Goal: Transaction & Acquisition: Download file/media

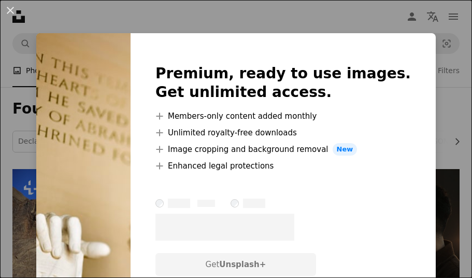
scroll to position [1711, 0]
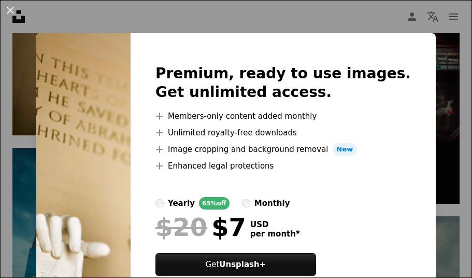
click at [13, 12] on button "An X shape" at bounding box center [10, 10] width 12 height 12
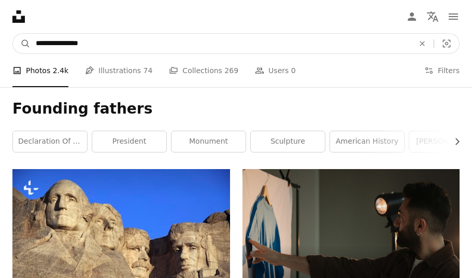
click at [315, 46] on input "**********" at bounding box center [221, 44] width 380 height 20
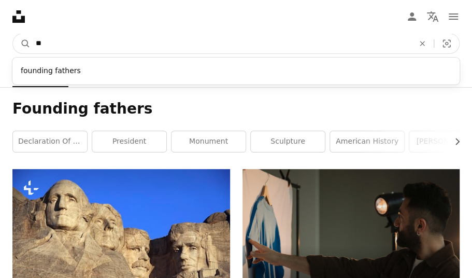
type input "*"
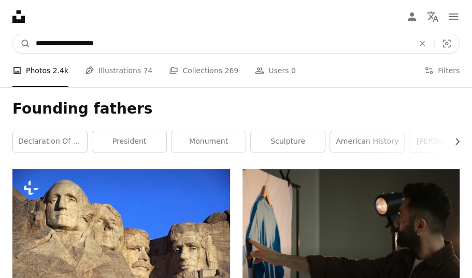
type input "**********"
click at [22, 43] on button "A magnifying glass" at bounding box center [22, 44] width 18 height 20
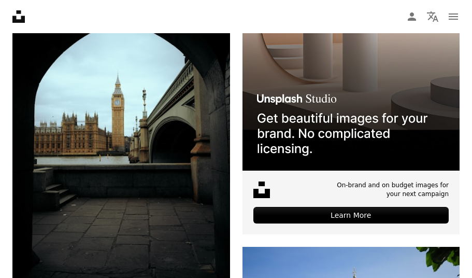
scroll to position [218, 0]
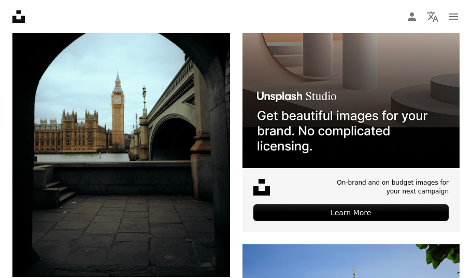
click at [201, 258] on button "A lock Download" at bounding box center [191, 258] width 58 height 17
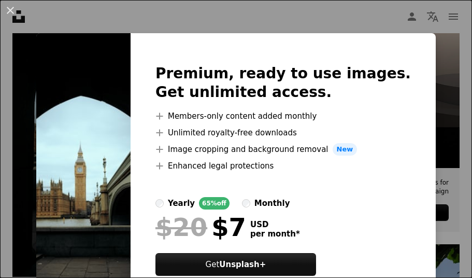
click at [12, 13] on button "An X shape" at bounding box center [10, 10] width 12 height 12
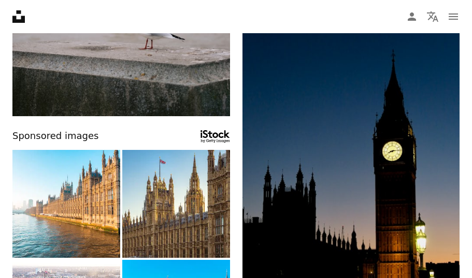
scroll to position [717, 0]
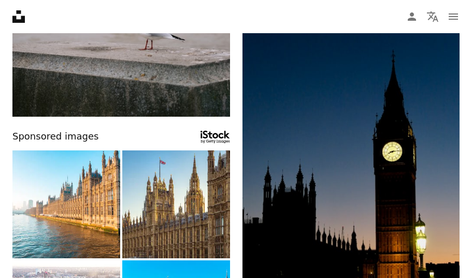
click at [414, 277] on img at bounding box center [350, 174] width 217 height 290
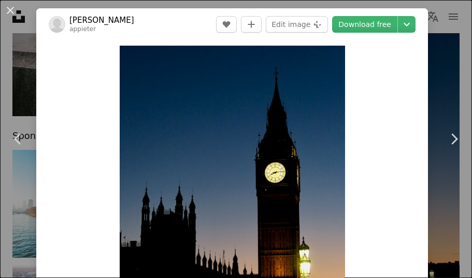
click at [391, 23] on link "Download free" at bounding box center [364, 24] width 65 height 17
click at [373, 26] on link "Download free" at bounding box center [364, 24] width 65 height 17
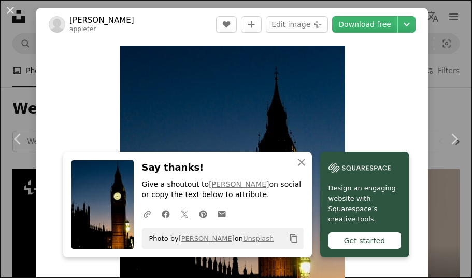
scroll to position [5, 0]
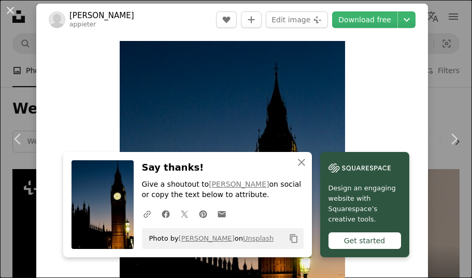
click at [12, 17] on button "An X shape" at bounding box center [10, 10] width 12 height 12
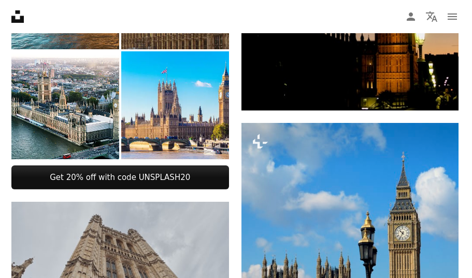
scroll to position [1004, 0]
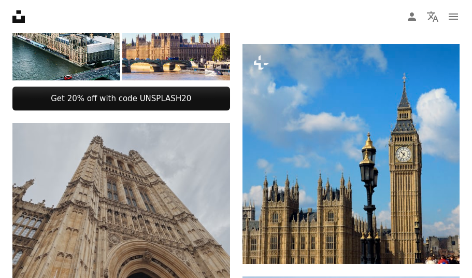
click at [211, 268] on icon "Arrow pointing down" at bounding box center [209, 266] width 8 height 12
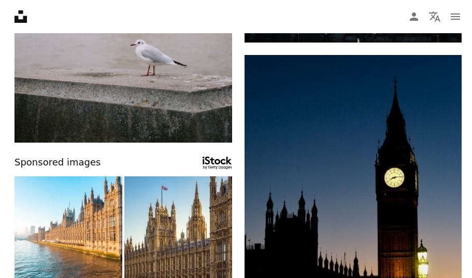
scroll to position [690, 0]
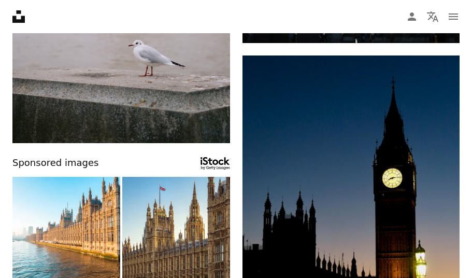
click at [391, 229] on img at bounding box center [350, 200] width 217 height 290
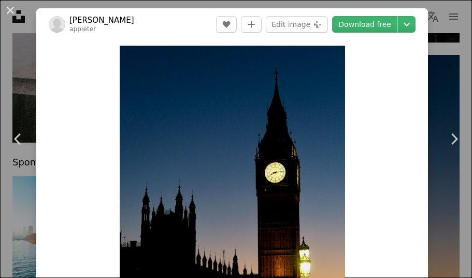
click at [379, 26] on link "Download free" at bounding box center [364, 24] width 65 height 17
